Goal: Task Accomplishment & Management: Manage account settings

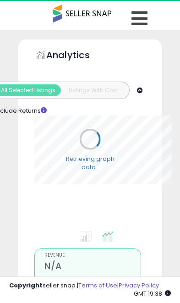
type input "**********"
select select "**"
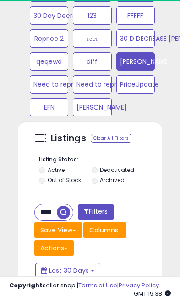
scroll to position [667, 0]
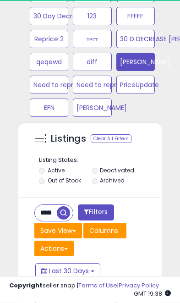
click at [52, 213] on input "**********" at bounding box center [46, 213] width 22 height 16
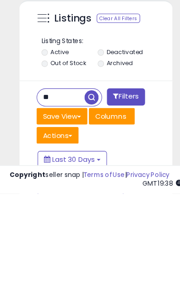
type input "*"
click at [85, 206] on span "button" at bounding box center [85, 212] width 13 height 13
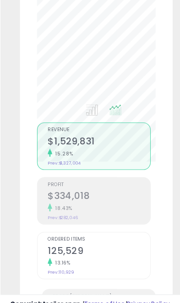
scroll to position [132, 0]
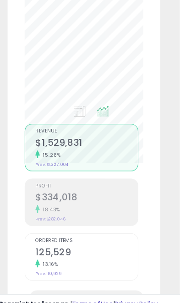
click at [71, 188] on h2 "$334,018" at bounding box center [92, 186] width 96 height 12
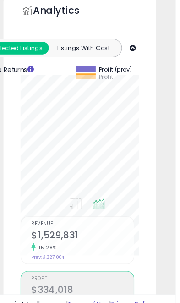
scroll to position [0, 0]
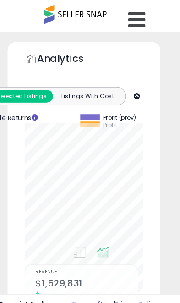
click at [134, 22] on icon at bounding box center [140, 18] width 16 height 18
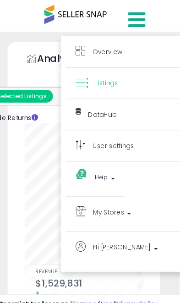
click at [107, 199] on span "My Stores" at bounding box center [113, 198] width 29 height 11
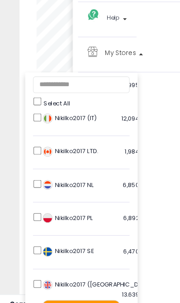
scroll to position [192, 0]
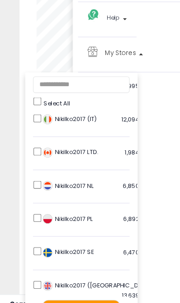
click at [27, 170] on ul "Select All LSFC 4,217 listings Nikilko2017 (BE)" at bounding box center [76, 182] width 105 height 229
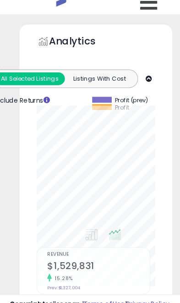
scroll to position [0, 0]
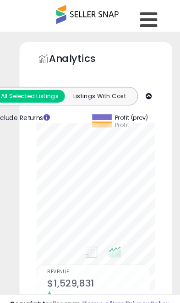
click at [147, 26] on icon at bounding box center [140, 18] width 16 height 18
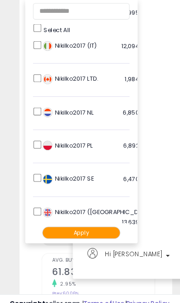
scroll to position [219, 0]
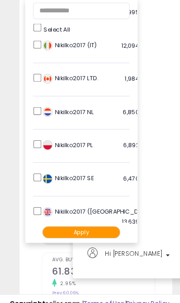
click at [79, 220] on button "Apply" at bounding box center [76, 217] width 73 height 11
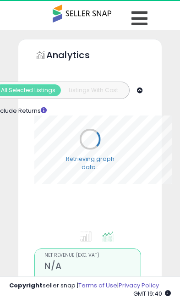
select select "**"
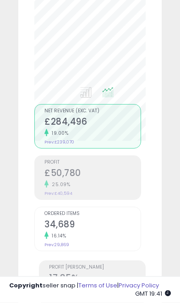
scroll to position [145, 0]
click at [93, 177] on h2 "£50,780" at bounding box center [92, 173] width 96 height 12
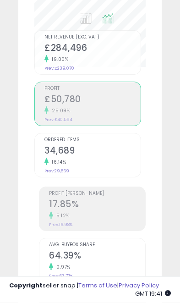
scroll to position [236, 0]
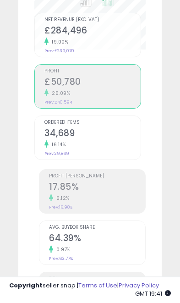
click at [97, 192] on h2 "17.85%" at bounding box center [97, 187] width 96 height 12
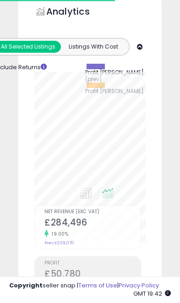
scroll to position [44, 0]
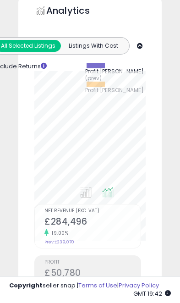
click at [164, 136] on div "Analytics Totals For All Selected Listings Listings With Cost Include Returns" at bounding box center [89, 273] width 157 height 557
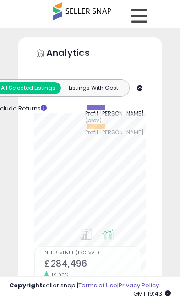
scroll to position [0, 0]
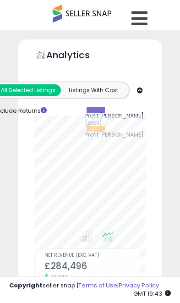
click at [143, 16] on icon at bounding box center [140, 18] width 16 height 18
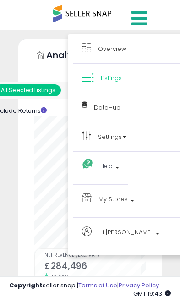
click at [111, 198] on span "My Stores" at bounding box center [113, 198] width 29 height 11
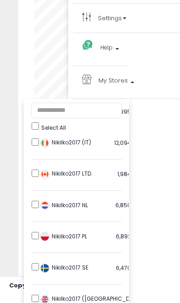
scroll to position [119, 0]
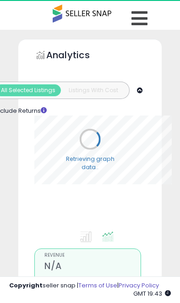
select select "**"
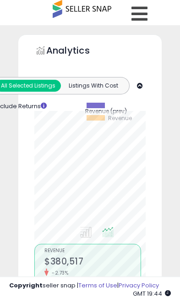
scroll to position [5, 0]
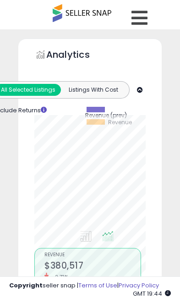
scroll to position [0, 0]
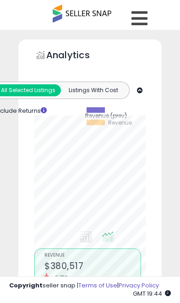
click at [137, 22] on icon at bounding box center [140, 18] width 16 height 18
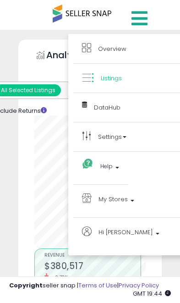
click at [118, 202] on span "My Stores" at bounding box center [113, 198] width 29 height 11
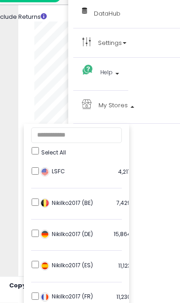
scroll to position [95, 0]
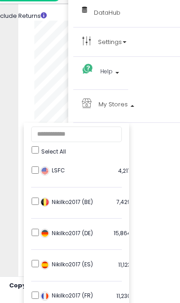
click at [29, 171] on ul "Select All LSFC 4,217 listings Nikilko2017 (BE)" at bounding box center [76, 237] width 105 height 229
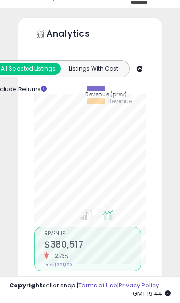
scroll to position [0, 0]
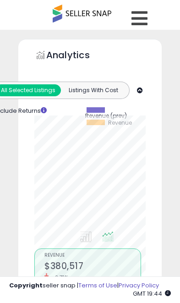
click at [141, 19] on icon at bounding box center [140, 18] width 16 height 18
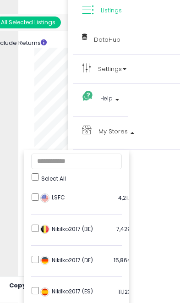
scroll to position [69, 0]
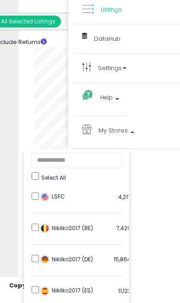
click at [31, 259] on ul "Select All LSFC 4,217 listings Nikilko2017 (BE)" at bounding box center [76, 263] width 105 height 229
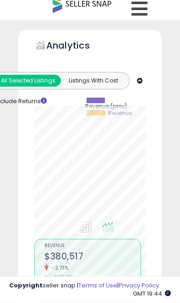
scroll to position [0, 0]
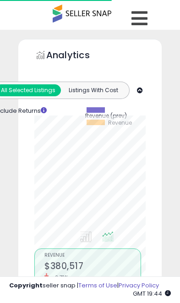
click at [138, 23] on icon at bounding box center [140, 18] width 16 height 18
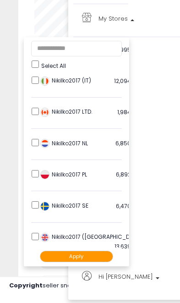
scroll to position [181, 0]
click at [78, 258] on button "Apply" at bounding box center [76, 256] width 73 height 11
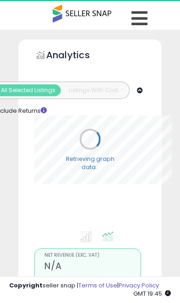
select select "**"
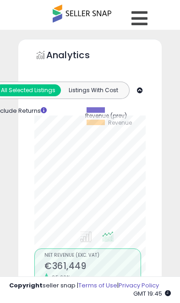
click at [145, 17] on icon at bounding box center [140, 18] width 16 height 18
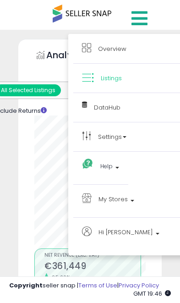
click at [115, 202] on span "My Stores" at bounding box center [113, 198] width 29 height 11
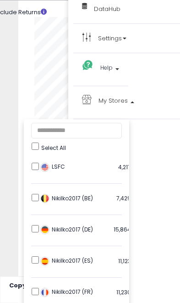
scroll to position [107, 0]
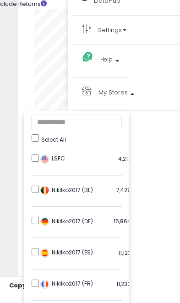
click at [60, 165] on div "LSFC 4,217 listings" at bounding box center [95, 161] width 115 height 14
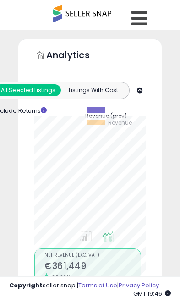
scroll to position [0, 0]
click at [137, 18] on icon at bounding box center [140, 18] width 16 height 18
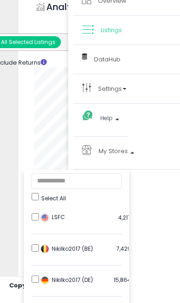
scroll to position [48, 0]
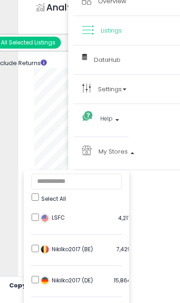
click at [33, 254] on li "Nikilko2017 (BE) 7,429 listings" at bounding box center [76, 251] width 91 height 30
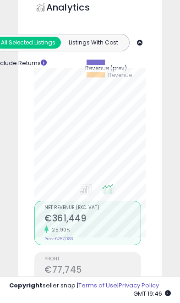
scroll to position [0, 0]
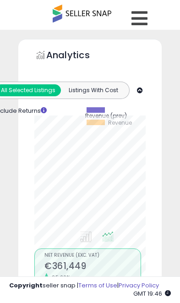
click at [142, 18] on icon at bounding box center [140, 18] width 16 height 18
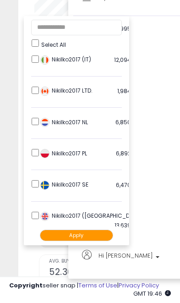
scroll to position [206, 0]
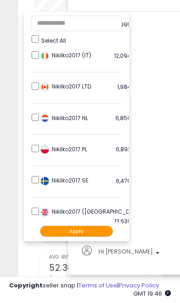
click at [74, 231] on button "Apply" at bounding box center [76, 230] width 73 height 11
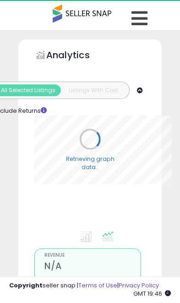
select select "**"
